Goal: Task Accomplishment & Management: Complete application form

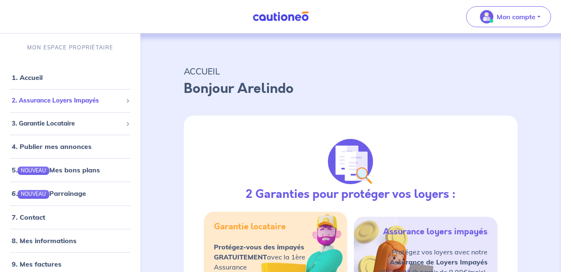
click at [63, 98] on span "2. Assurance Loyers Impayés" at bounding box center [67, 101] width 111 height 10
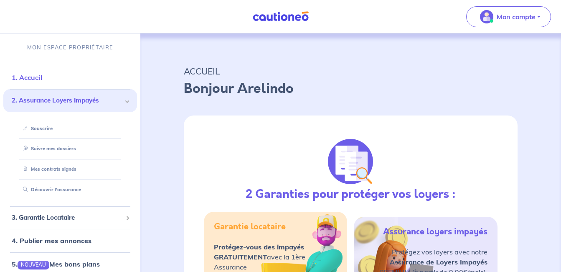
click at [34, 73] on link "1. Accueil" at bounding box center [27, 77] width 31 height 8
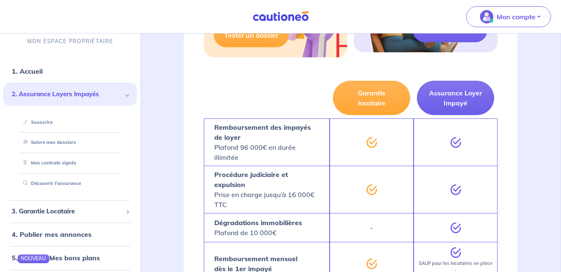
scroll to position [274, 0]
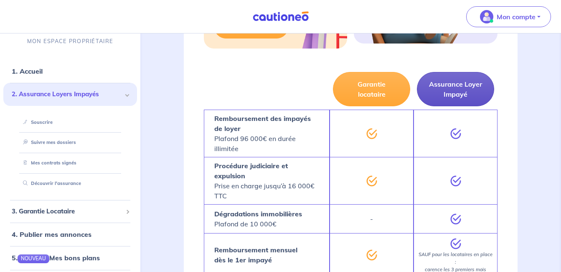
click at [443, 83] on button "Assurance Loyer Impayé" at bounding box center [455, 89] width 77 height 34
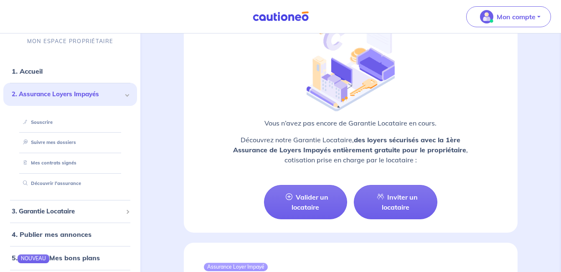
scroll to position [843, 0]
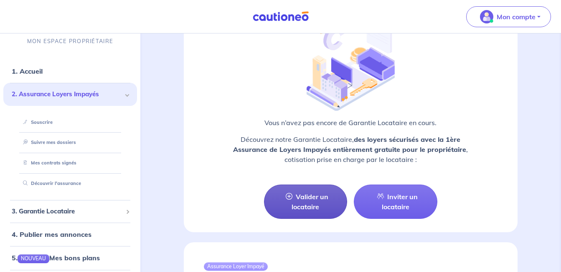
click at [320, 192] on link "Valider un locataire" at bounding box center [306, 201] width 84 height 34
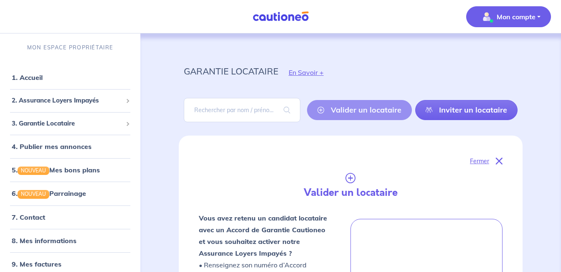
click at [533, 16] on p "Mon compte" at bounding box center [516, 17] width 39 height 10
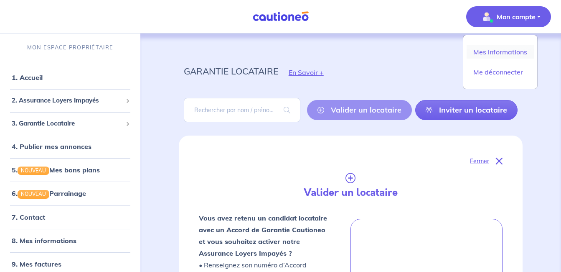
click at [481, 53] on link "Mes informations" at bounding box center [500, 51] width 67 height 13
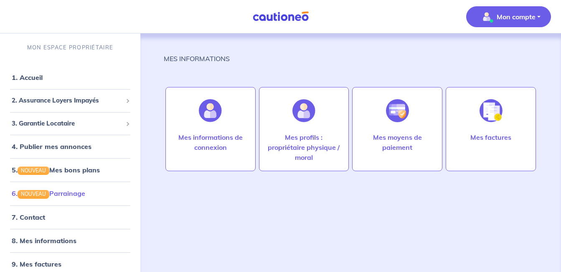
scroll to position [2, 0]
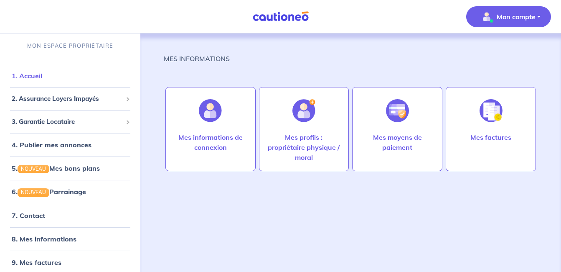
click at [25, 76] on link "1. Accueil" at bounding box center [27, 75] width 31 height 8
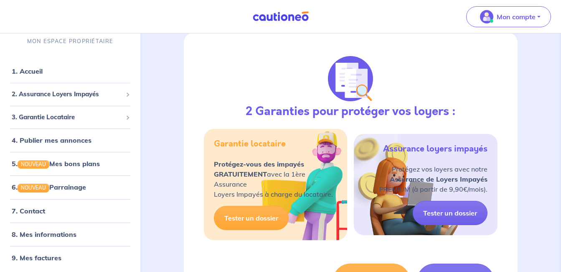
scroll to position [85, 0]
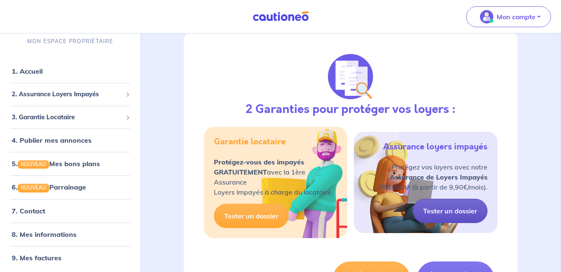
click at [448, 210] on link "Tester un dossier" at bounding box center [450, 210] width 75 height 24
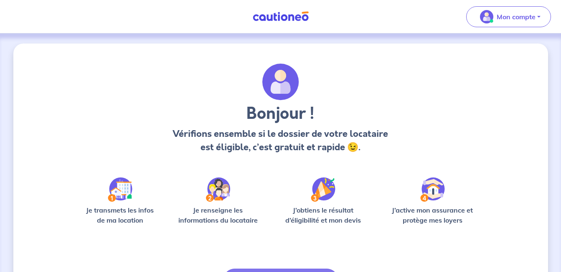
scroll to position [54, 0]
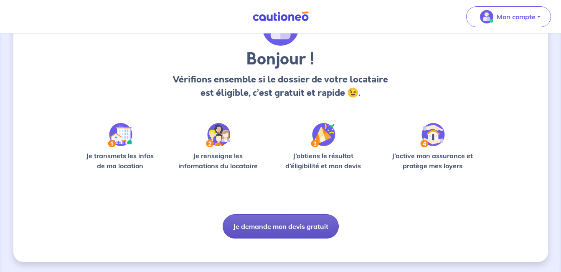
click at [298, 226] on button "Je demande mon devis gratuit" at bounding box center [281, 226] width 116 height 24
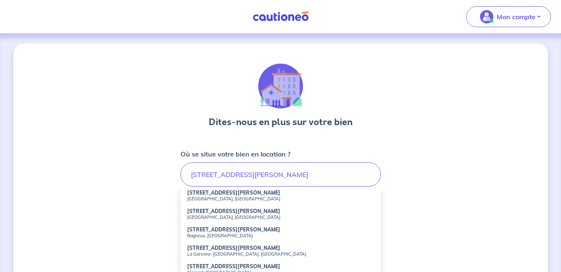
click at [238, 198] on small "[GEOGRAPHIC_DATA], [GEOGRAPHIC_DATA]" at bounding box center [280, 199] width 187 height 6
type input "[STREET_ADDRESS][PERSON_NAME]"
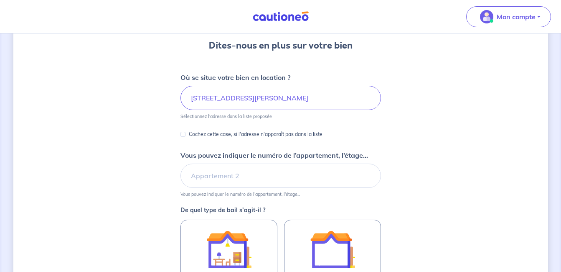
scroll to position [77, 0]
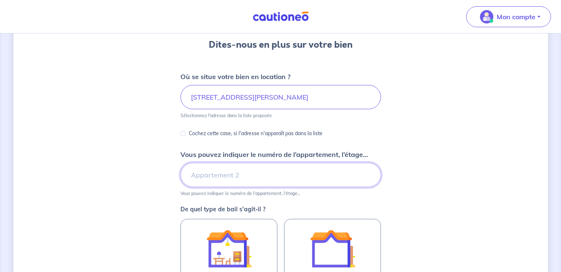
click at [248, 176] on input "Vous pouvez indiquer le numéro de l’appartement, l’étage..." at bounding box center [281, 175] width 201 height 24
type input "8"
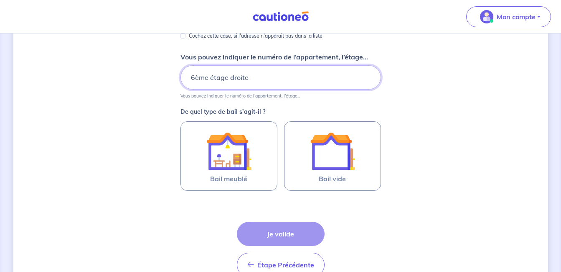
scroll to position [184, 0]
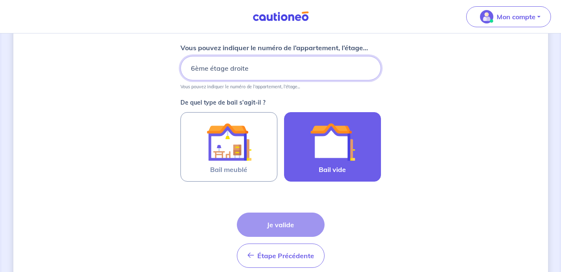
type input "6ème étage droite"
click at [338, 144] on img at bounding box center [332, 141] width 45 height 45
click at [0, 0] on input "Bail vide" at bounding box center [0, 0] width 0 height 0
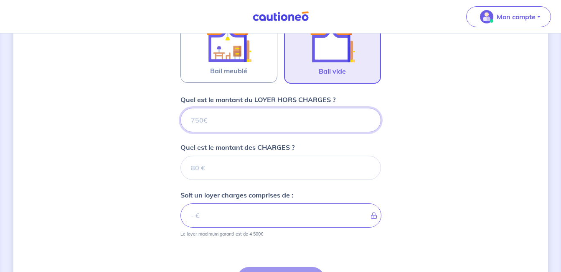
scroll to position [279, 0]
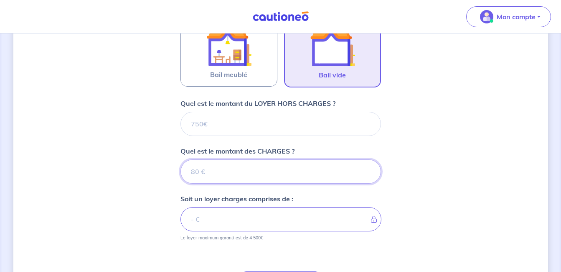
click at [201, 172] on input "Quel est le montant des CHARGES ?" at bounding box center [281, 171] width 201 height 24
type input "19"
type input "190"
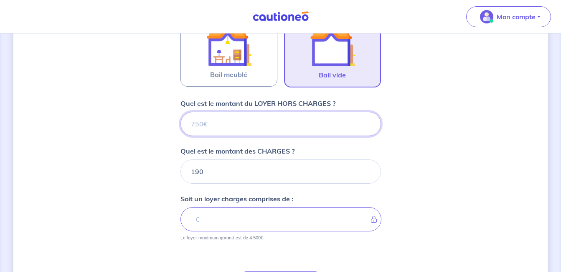
click at [221, 121] on input "Quel est le montant du LOYER HORS CHARGES ?" at bounding box center [281, 124] width 201 height 24
type input "62"
type input "252"
type input "620"
type input "810"
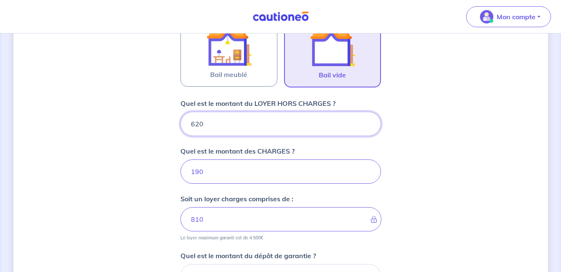
type input "620"
click at [389, 161] on div "Dites-nous en plus sur votre bien Où se situe votre bien en location ? [STREET_…" at bounding box center [280, 89] width 535 height 648
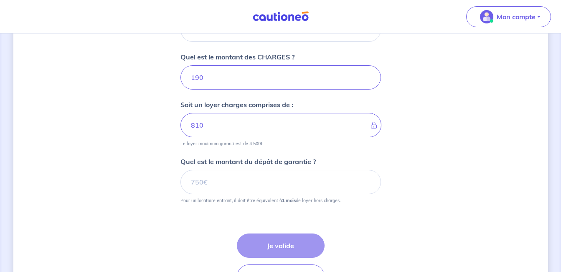
scroll to position [385, 0]
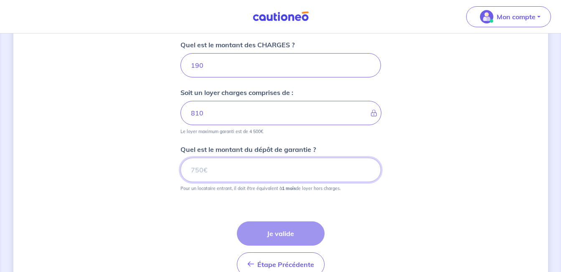
click at [216, 170] on input "Quel est le montant du dépôt de garantie ?" at bounding box center [281, 170] width 201 height 24
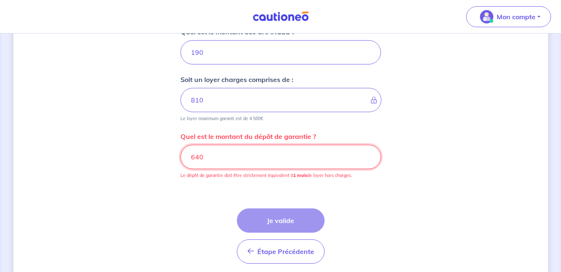
scroll to position [400, 0]
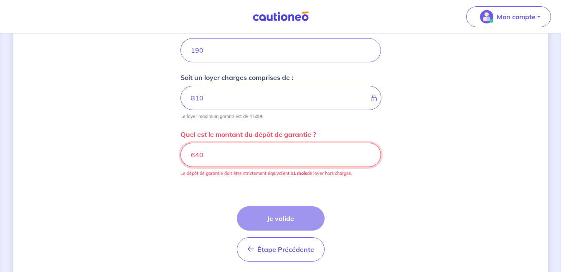
click at [199, 154] on input "640" at bounding box center [281, 154] width 201 height 24
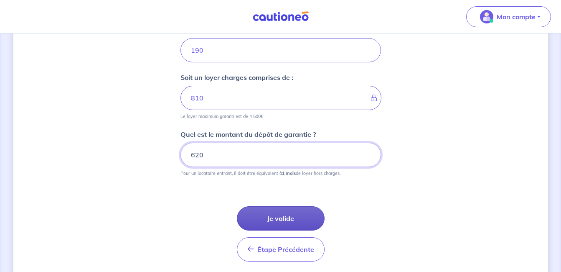
type input "620"
click at [272, 217] on button "Je valide" at bounding box center [281, 218] width 88 height 24
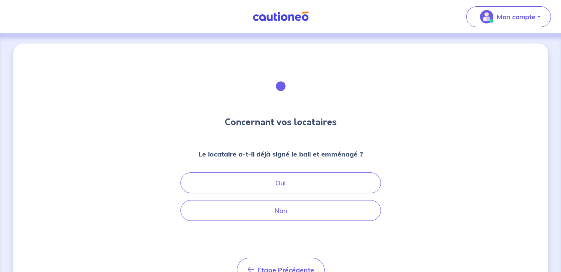
scroll to position [43, 0]
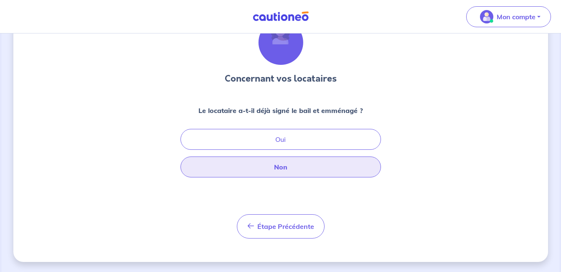
click at [277, 170] on button "Non" at bounding box center [281, 166] width 201 height 21
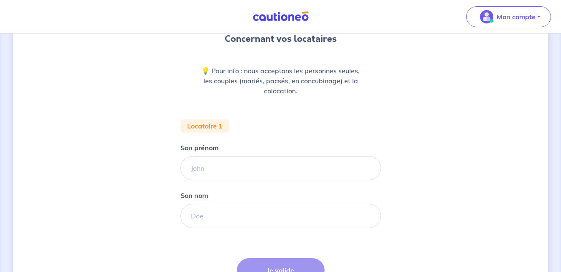
scroll to position [84, 0]
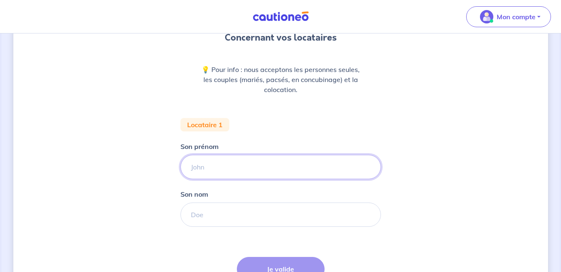
click at [234, 169] on input "Son prénom" at bounding box center [281, 167] width 201 height 24
type input "B"
type input "Mahzar"
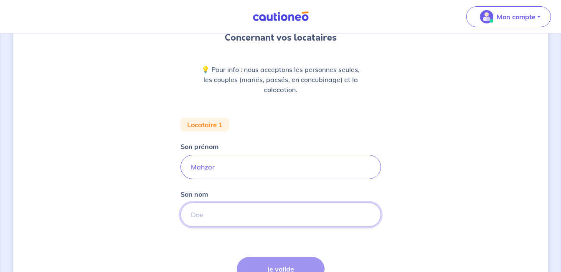
click at [203, 213] on input "Son nom" at bounding box center [281, 214] width 201 height 24
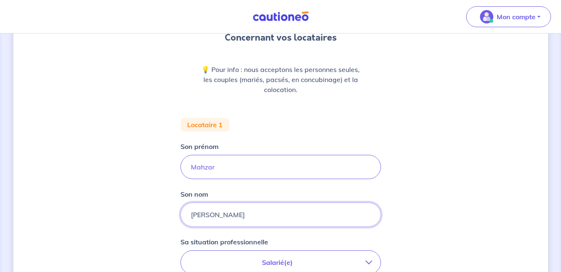
type input "[PERSON_NAME]"
click at [131, 238] on div "Concernant vos locataires 💡 Pour info : nous acceptons les personnes seules, le…" at bounding box center [280, 223] width 535 height 528
click at [68, 237] on div "Concernant vos locataires 💡 Pour info : nous acceptons les personnes seules, le…" at bounding box center [280, 223] width 535 height 528
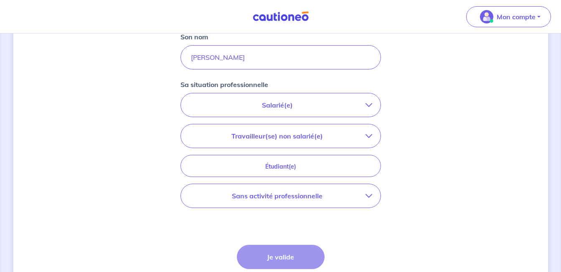
scroll to position [257, 0]
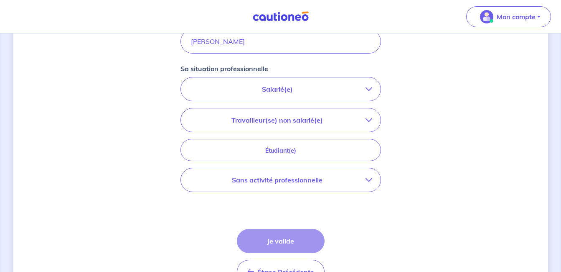
click at [368, 87] on icon "button" at bounding box center [369, 89] width 7 height 7
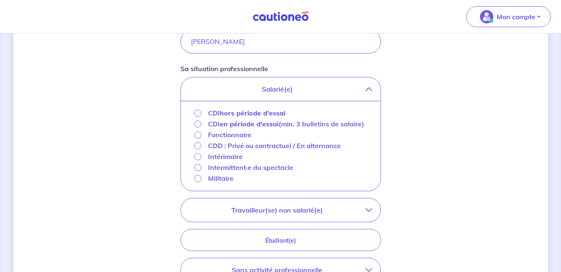
click at [419, 150] on div "Concernant vos locataires 💡 Pour info : nous acceptons les personnes seules, le…" at bounding box center [280, 95] width 535 height 618
click at [369, 89] on icon "button" at bounding box center [369, 89] width 7 height 7
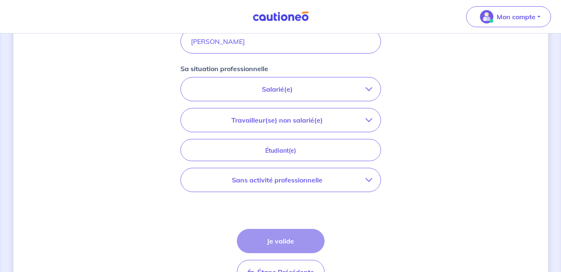
click at [366, 120] on icon "button" at bounding box center [369, 120] width 7 height 7
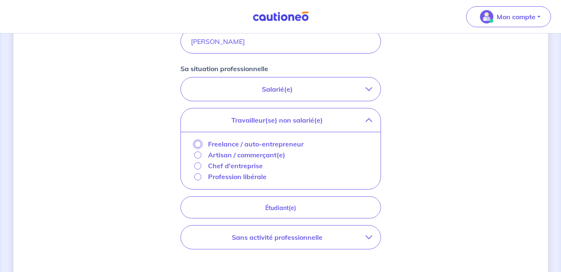
click at [198, 143] on input "Freelance / auto-entrepreneur" at bounding box center [197, 143] width 7 height 7
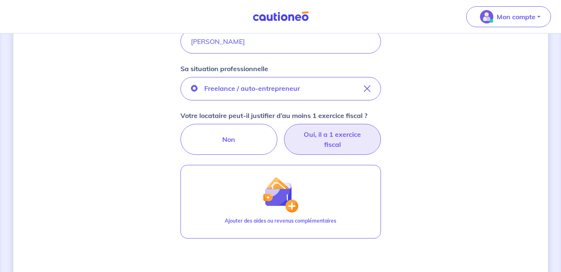
click at [347, 136] on label "Oui, il a 1 exercice fiscal" at bounding box center [332, 139] width 97 height 31
click at [283, 129] on input "Oui, il a 1 exercice fiscal" at bounding box center [280, 126] width 5 height 5
radio input "true"
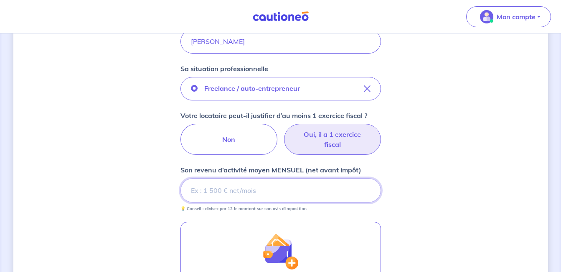
click at [262, 192] on input "Son revenu d’activité moyen MENSUEL (net avant impôt)" at bounding box center [281, 190] width 201 height 24
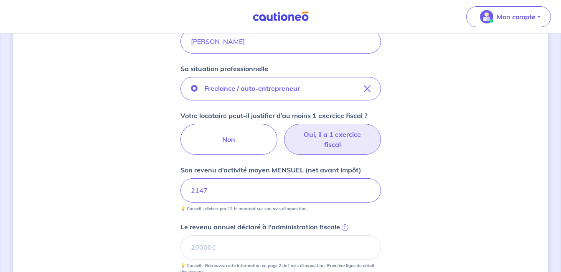
scroll to position [337, 0]
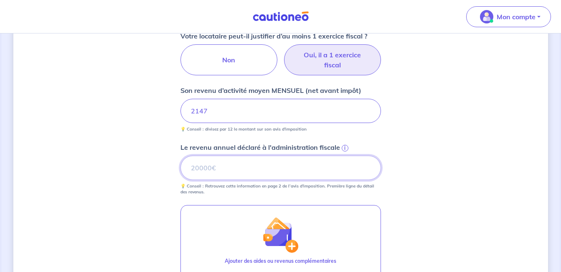
click at [201, 170] on input "Le revenu annuel déclaré à l'administration fiscale i" at bounding box center [281, 167] width 201 height 24
type input "25771"
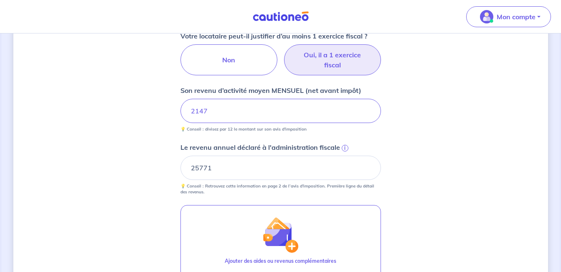
click at [381, 181] on div "Concernant vos locataires 💡 Pour info : nous acceptons les personnes seules, le…" at bounding box center [280, 55] width 535 height 697
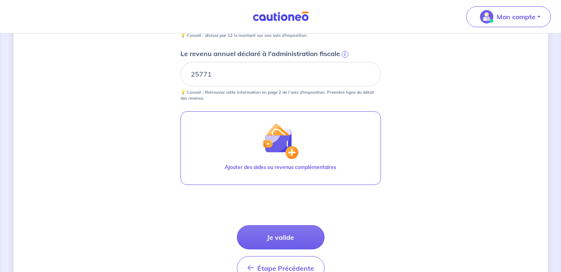
scroll to position [479, 0]
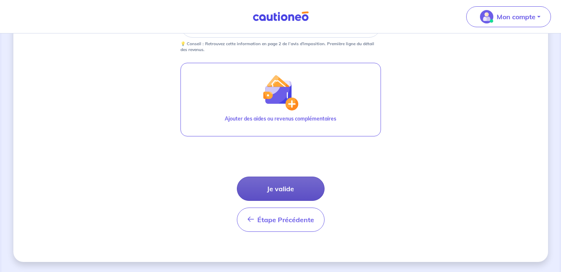
click at [288, 185] on button "Je valide" at bounding box center [281, 188] width 88 height 24
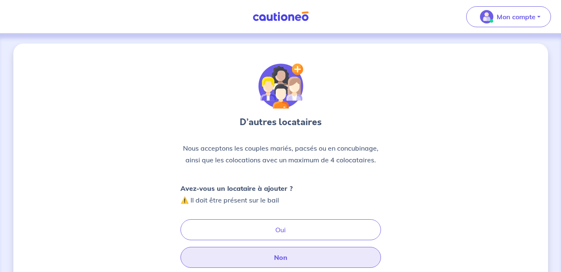
click at [280, 257] on button "Non" at bounding box center [281, 257] width 201 height 21
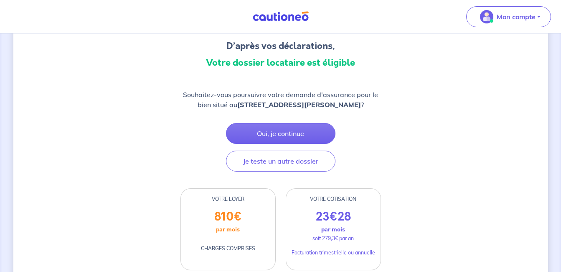
scroll to position [76, 0]
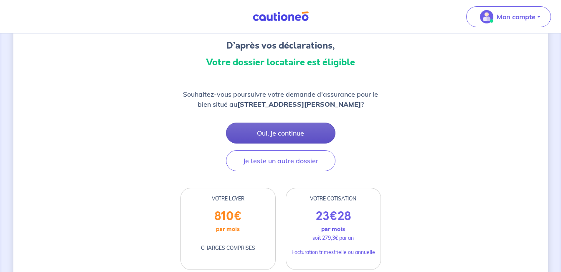
click at [280, 133] on button "Oui, je continue" at bounding box center [280, 132] width 109 height 21
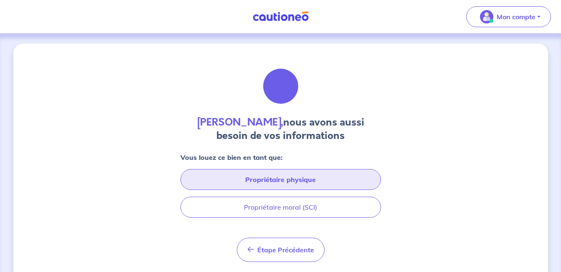
click at [328, 184] on button "Propriétaire physique" at bounding box center [281, 179] width 201 height 21
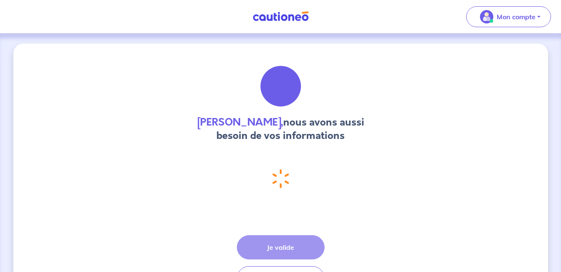
select select "FR"
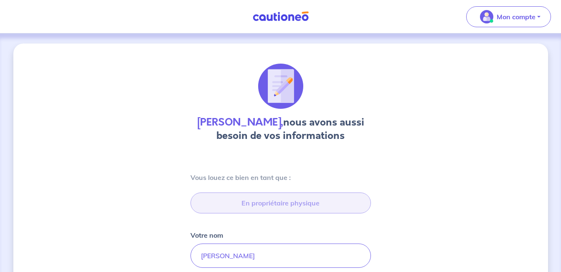
type input "[STREET_ADDRESS]"
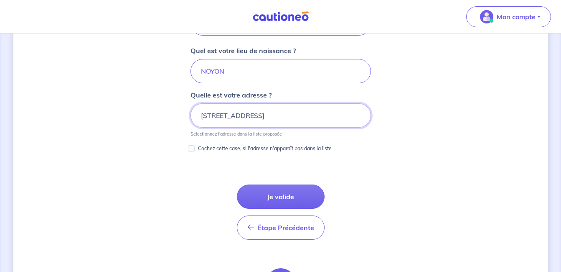
scroll to position [423, 0]
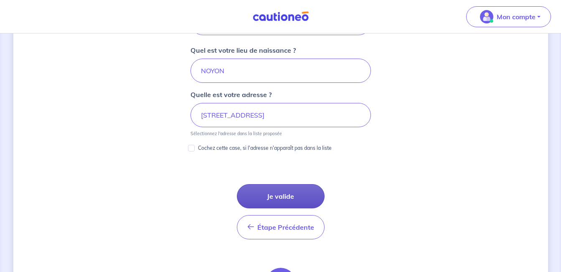
click at [281, 199] on button "Je valide" at bounding box center [281, 196] width 88 height 24
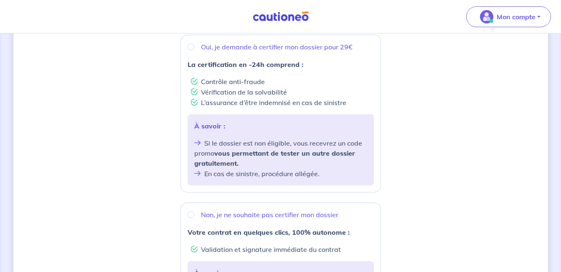
scroll to position [163, 0]
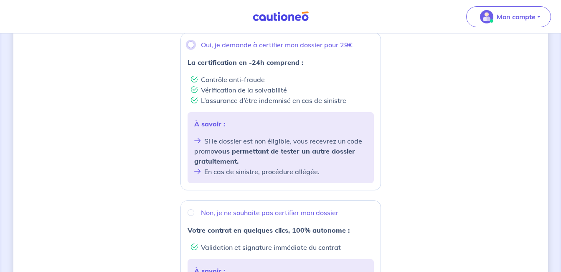
click at [192, 45] on input "Oui, je demande à certifier mon dossier pour 29€" at bounding box center [191, 44] width 7 height 7
radio input "true"
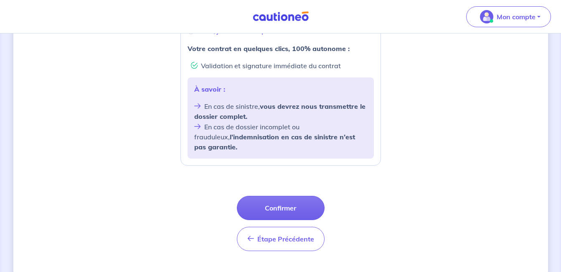
scroll to position [345, 0]
click at [292, 202] on button "Confirmer" at bounding box center [281, 207] width 88 height 24
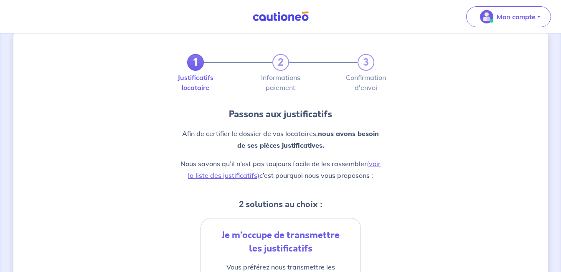
scroll to position [16, 0]
click at [377, 163] on link "(voir la liste des justificatifs)" at bounding box center [284, 170] width 193 height 20
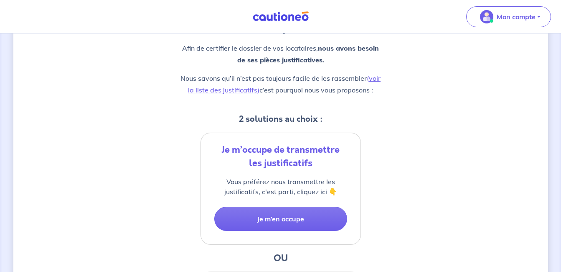
scroll to position [105, 0]
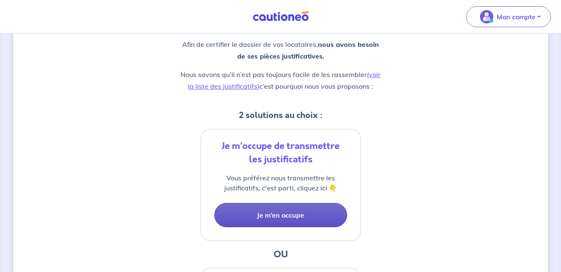
click at [268, 216] on button "Je m’en occupe" at bounding box center [280, 215] width 133 height 24
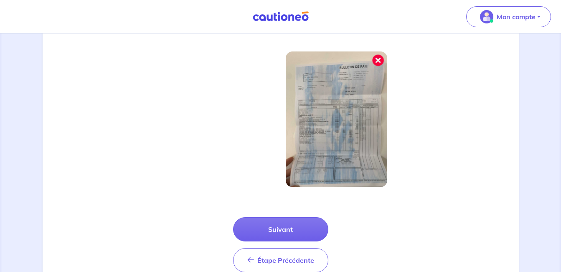
scroll to position [302, 0]
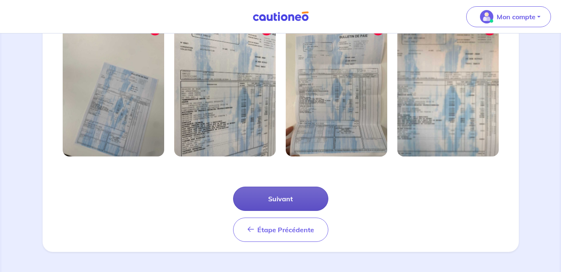
click at [277, 197] on button "Suivant" at bounding box center [280, 198] width 95 height 24
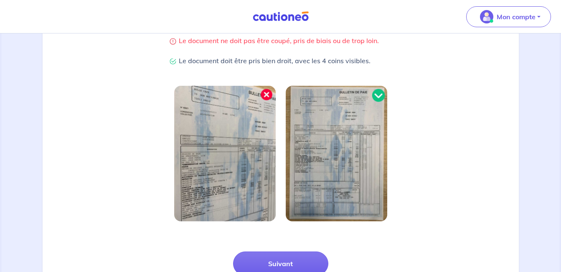
scroll to position [262, 0]
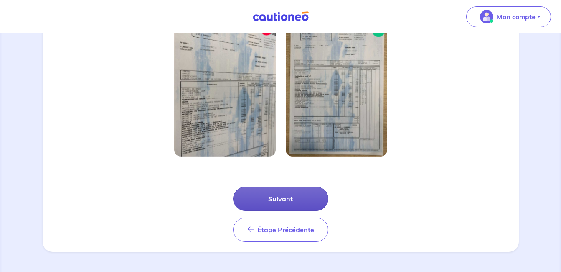
click at [286, 202] on button "Suivant" at bounding box center [280, 198] width 95 height 24
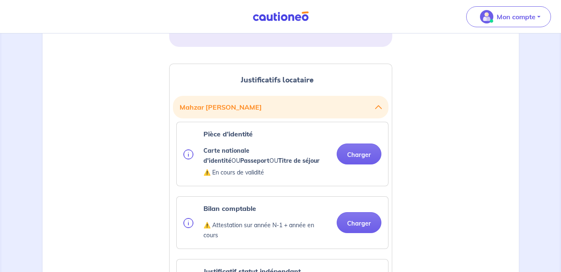
scroll to position [186, 0]
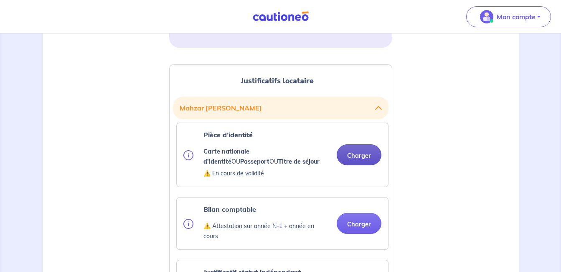
click at [359, 156] on button "Charger" at bounding box center [359, 154] width 45 height 21
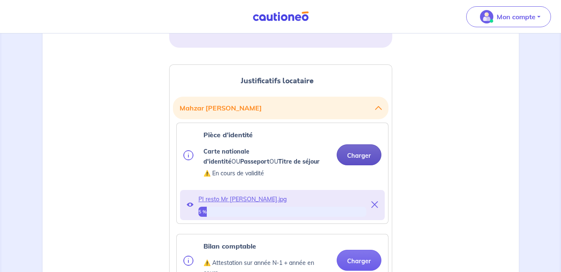
click at [358, 156] on button "Charger" at bounding box center [359, 154] width 45 height 21
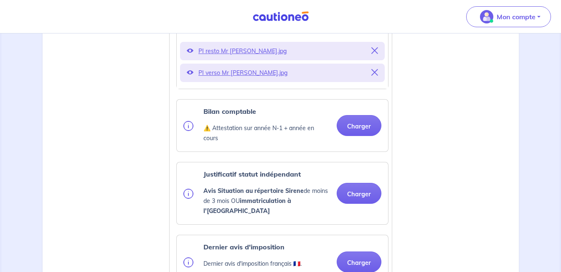
scroll to position [339, 0]
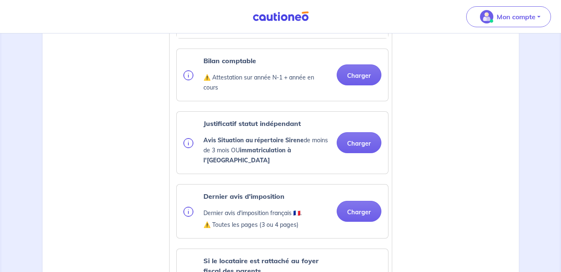
scroll to position [390, 0]
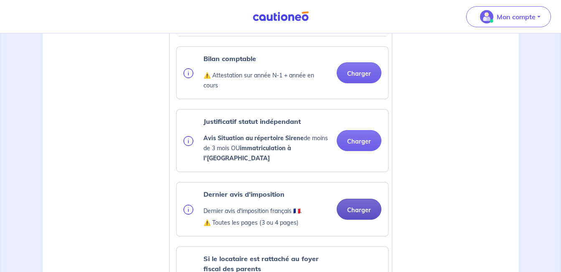
click at [364, 198] on button "Charger" at bounding box center [359, 208] width 45 height 21
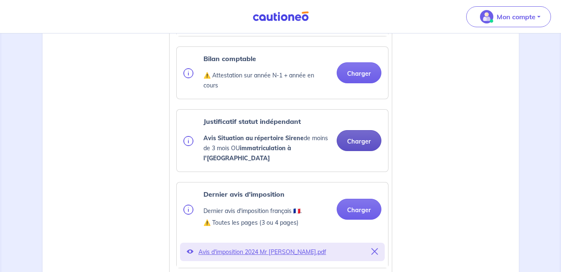
click at [361, 135] on button "Charger" at bounding box center [359, 140] width 45 height 21
click at [354, 137] on button "Charger" at bounding box center [359, 140] width 45 height 21
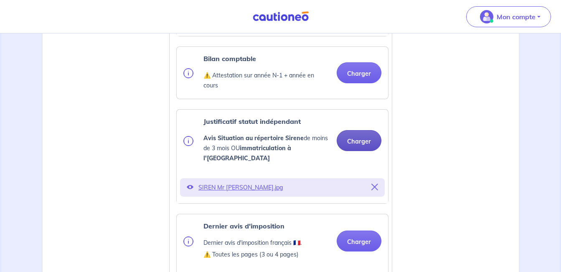
click at [365, 140] on button "Charger" at bounding box center [359, 140] width 45 height 21
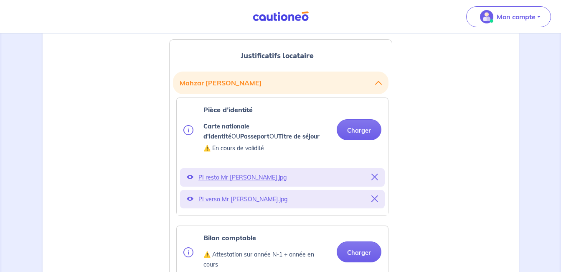
scroll to position [212, 0]
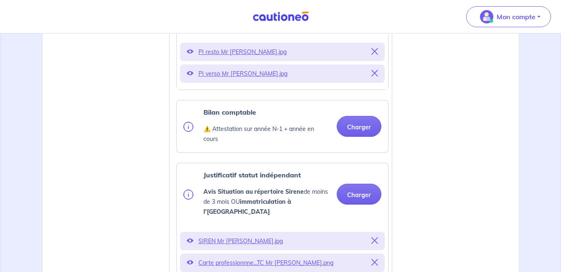
scroll to position [336, 0]
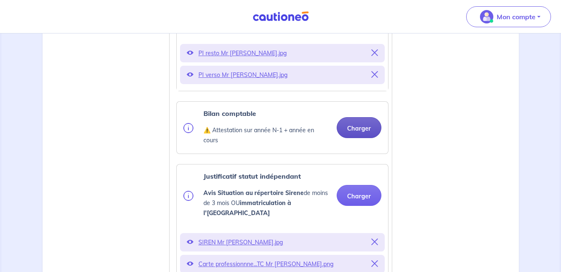
click at [352, 127] on button "Charger" at bounding box center [359, 127] width 45 height 21
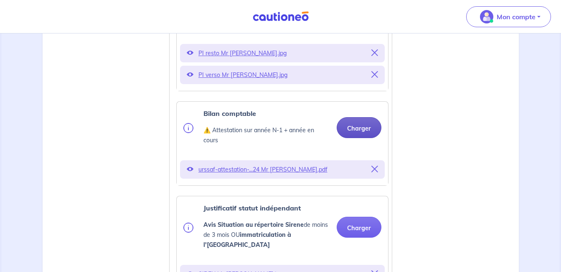
click at [363, 129] on button "Charger" at bounding box center [359, 127] width 45 height 21
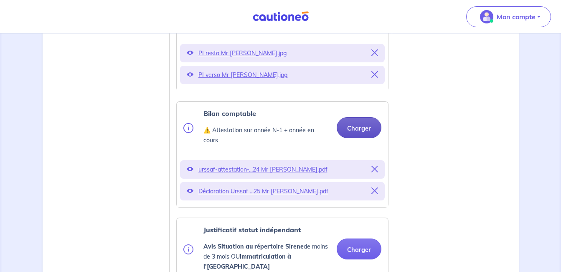
click at [355, 128] on button "Charger" at bounding box center [359, 127] width 45 height 21
click at [359, 127] on button "Charger" at bounding box center [359, 127] width 45 height 21
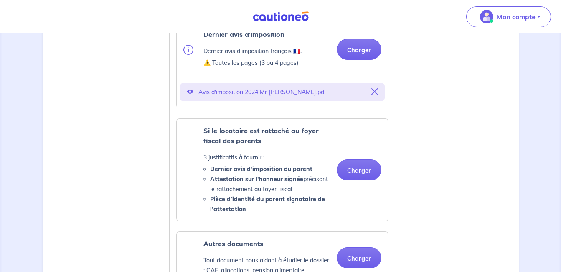
scroll to position [626, 0]
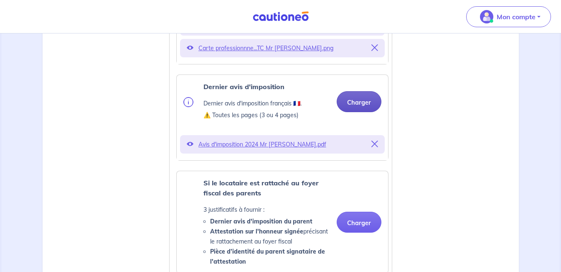
click at [369, 92] on button "Charger" at bounding box center [359, 101] width 45 height 21
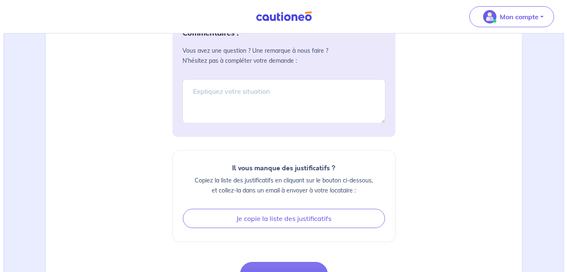
scroll to position [1175, 0]
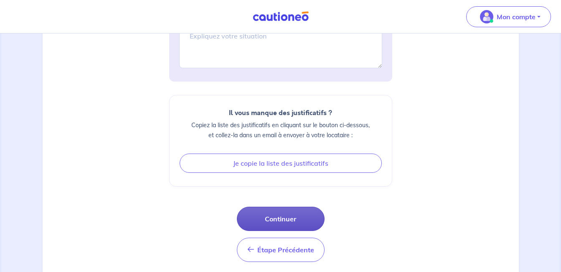
click at [289, 206] on button "Continuer" at bounding box center [281, 218] width 88 height 24
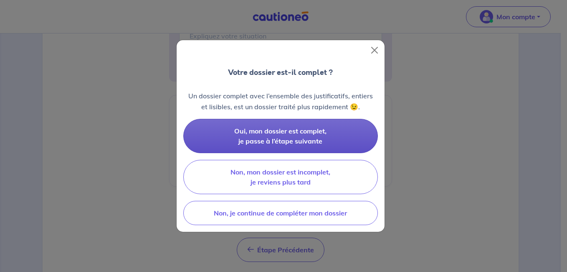
click at [272, 133] on span "Oui, mon dossier est complet, je passe à l’étape suivante" at bounding box center [280, 136] width 92 height 18
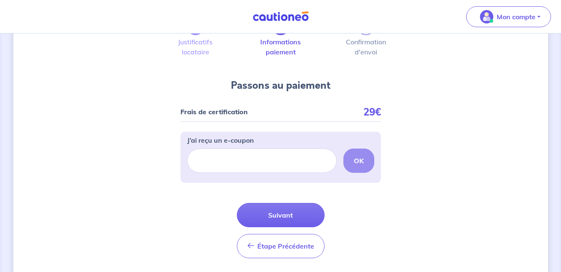
scroll to position [52, 0]
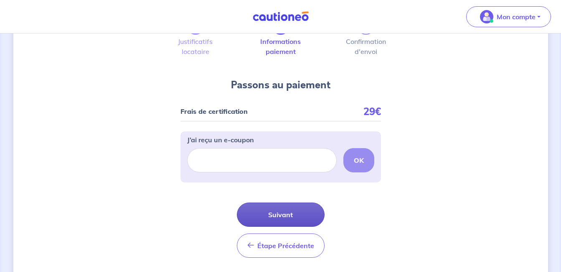
click at [276, 217] on button "Suivant" at bounding box center [281, 214] width 88 height 24
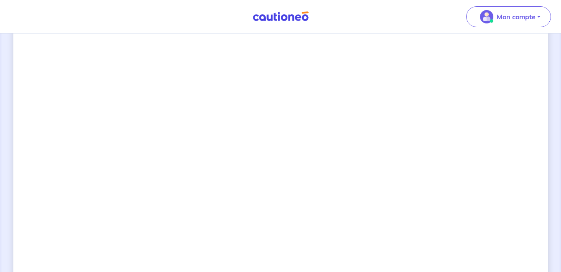
scroll to position [245, 0]
click at [404, 216] on div "2 3 Justificatifs locataire Informations paiement Confirmation d'envoi Passons …" at bounding box center [280, 164] width 535 height 733
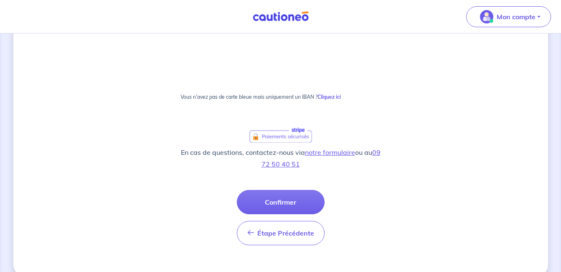
scroll to position [515, 0]
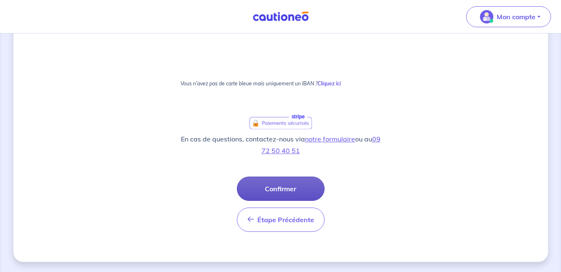
click at [266, 192] on button "Confirmer" at bounding box center [281, 188] width 88 height 24
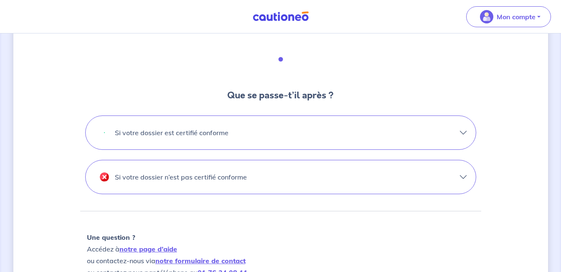
scroll to position [247, 0]
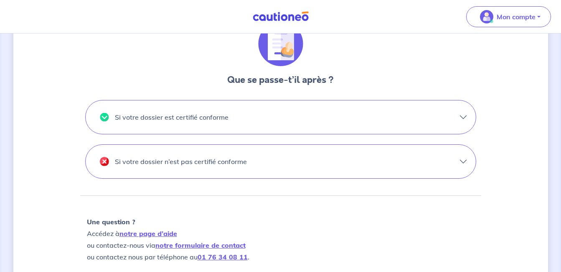
click at [459, 114] on button "Si votre dossier est certifié conforme" at bounding box center [281, 116] width 390 height 33
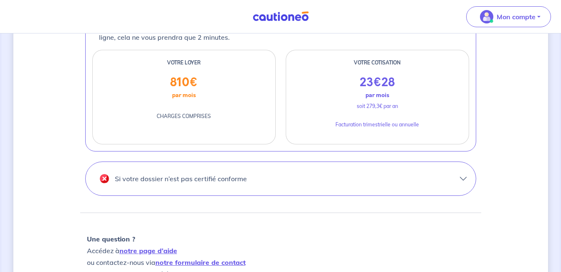
scroll to position [369, 0]
click at [394, 172] on button "Si votre dossier n’est pas certifié conforme" at bounding box center [281, 177] width 390 height 33
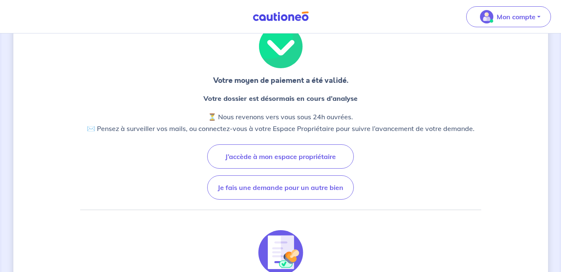
scroll to position [0, 0]
